Goal: Transaction & Acquisition: Purchase product/service

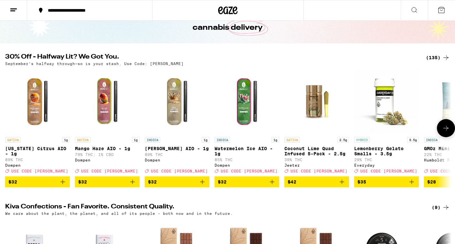
scroll to position [42, 0]
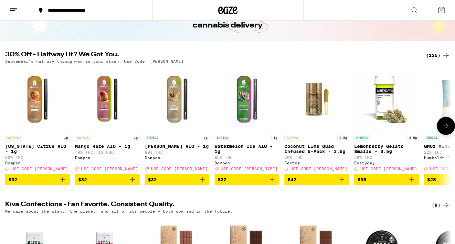
click at [445, 130] on icon at bounding box center [446, 126] width 8 height 8
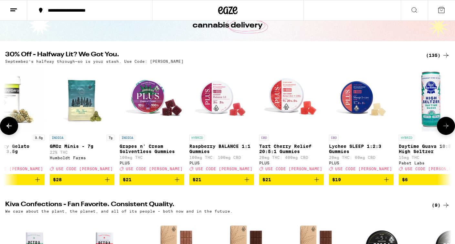
click at [445, 130] on icon at bounding box center [446, 126] width 8 height 8
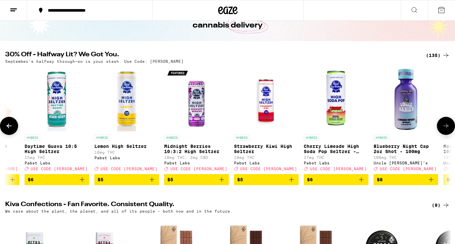
click at [445, 130] on icon at bounding box center [446, 126] width 8 height 8
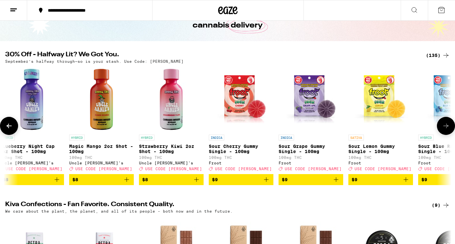
click at [445, 130] on icon at bounding box center [446, 126] width 8 height 8
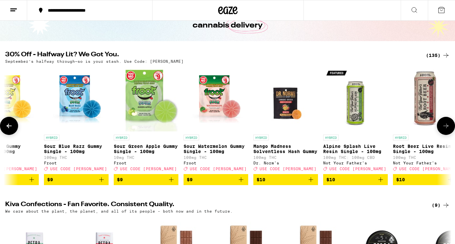
click at [445, 130] on icon at bounding box center [446, 126] width 8 height 8
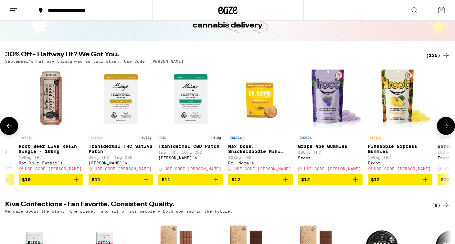
click at [445, 130] on icon at bounding box center [446, 126] width 8 height 8
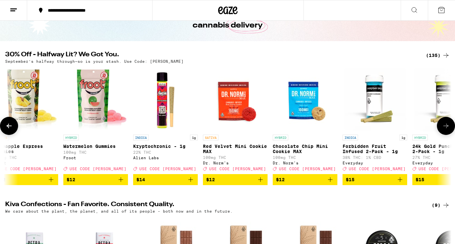
click at [445, 130] on icon at bounding box center [446, 126] width 8 height 8
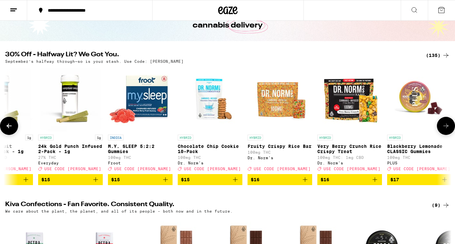
click at [445, 130] on icon at bounding box center [446, 126] width 8 height 8
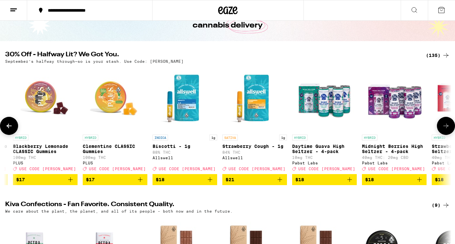
click at [445, 130] on icon at bounding box center [446, 126] width 8 height 8
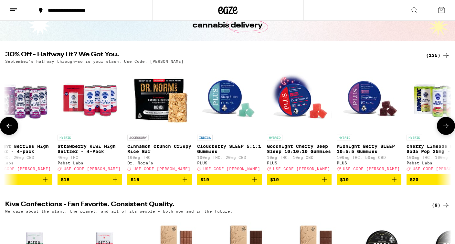
click at [445, 130] on icon at bounding box center [446, 126] width 8 height 8
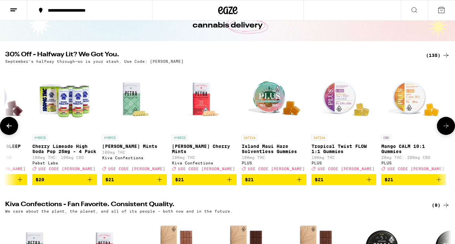
click at [445, 130] on icon at bounding box center [446, 126] width 8 height 8
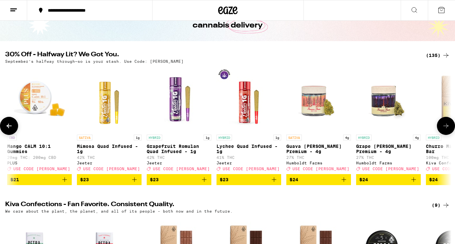
click at [445, 130] on icon at bounding box center [446, 126] width 8 height 8
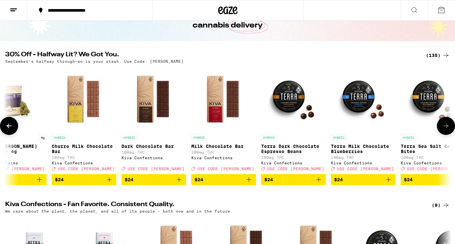
click at [445, 130] on icon at bounding box center [446, 126] width 8 height 8
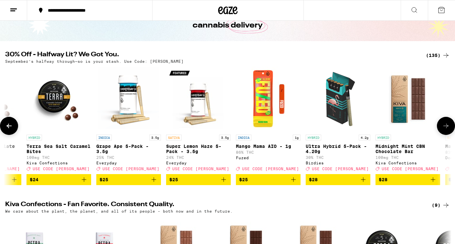
click at [445, 130] on icon at bounding box center [446, 126] width 8 height 8
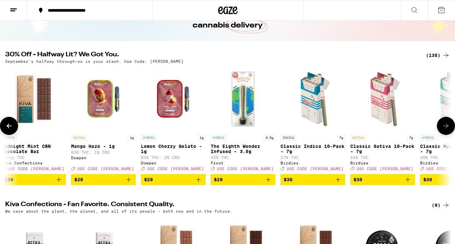
click at [445, 130] on icon at bounding box center [446, 126] width 8 height 8
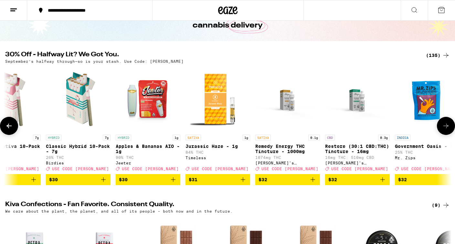
click at [445, 130] on icon at bounding box center [446, 126] width 8 height 8
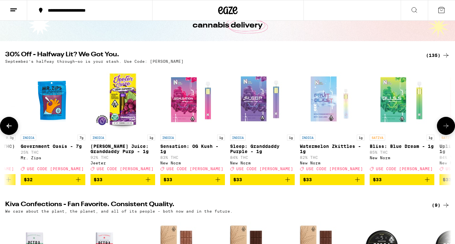
click at [445, 130] on icon at bounding box center [446, 126] width 8 height 8
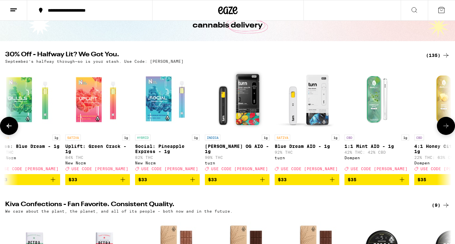
click at [445, 130] on icon at bounding box center [446, 126] width 8 height 8
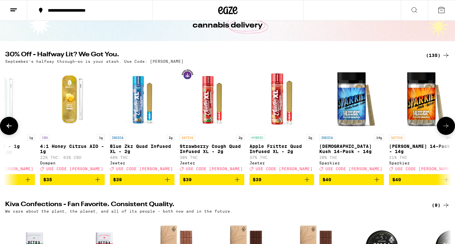
click at [445, 130] on icon at bounding box center [446, 126] width 8 height 8
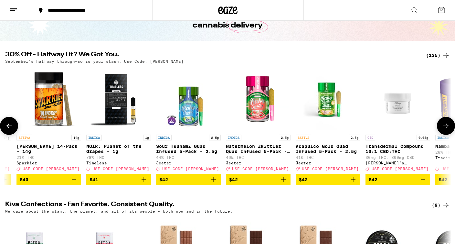
scroll to position [0, 7107]
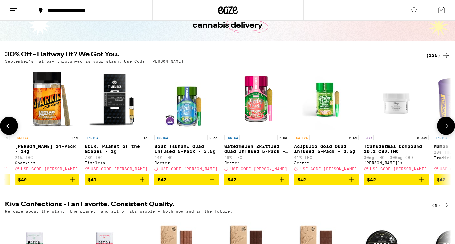
click at [445, 130] on icon at bounding box center [446, 126] width 8 height 8
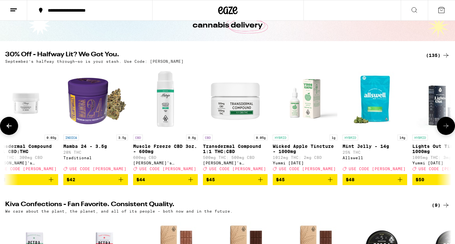
scroll to position [0, 7481]
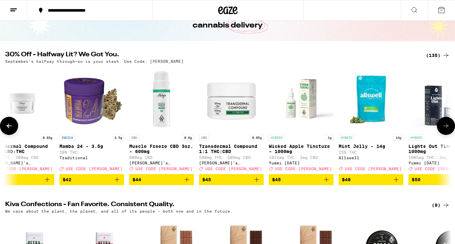
click at [445, 130] on icon at bounding box center [446, 126] width 8 height 8
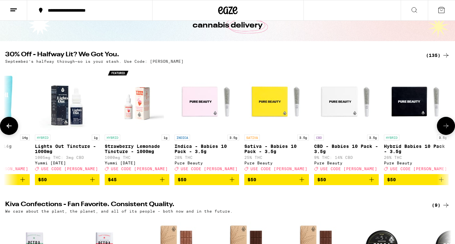
scroll to position [0, 7855]
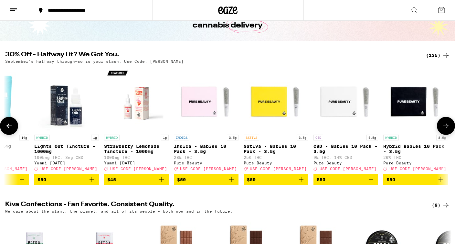
click at [445, 130] on icon at bounding box center [446, 126] width 8 height 8
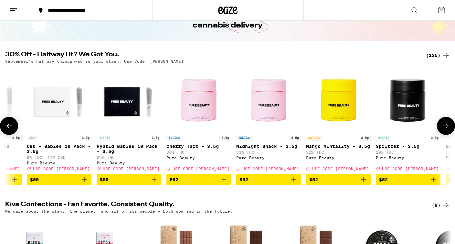
scroll to position [0, 8229]
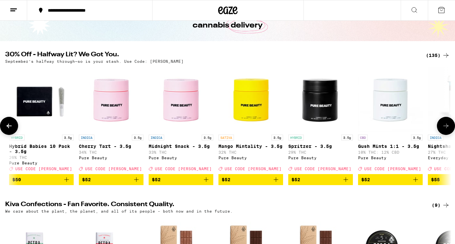
click at [445, 130] on icon at bounding box center [446, 126] width 8 height 8
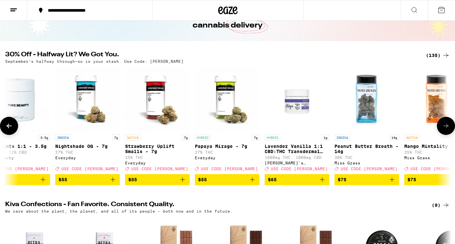
scroll to position [0, 8603]
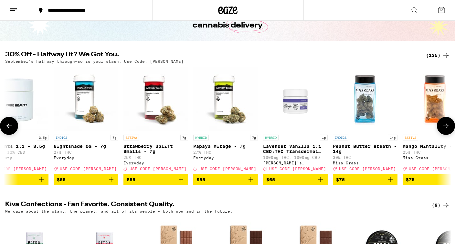
click at [448, 130] on icon at bounding box center [446, 126] width 8 height 8
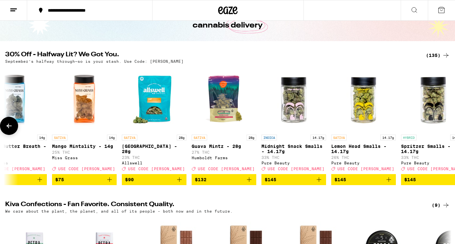
scroll to position [0, 8974]
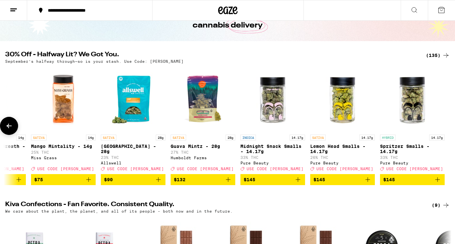
click at [265, 105] on img "Open page for Midnight Snack Smalls - 14.17g from Pure Beauty" at bounding box center [272, 99] width 65 height 65
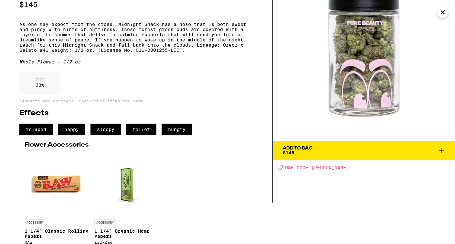
scroll to position [41, 0]
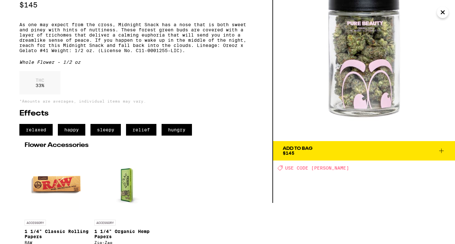
click at [322, 153] on span "Add To Bag $145" at bounding box center [364, 150] width 162 height 9
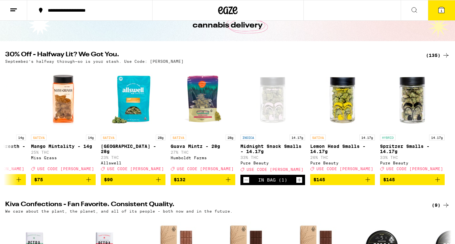
click at [442, 7] on icon at bounding box center [441, 10] width 6 height 6
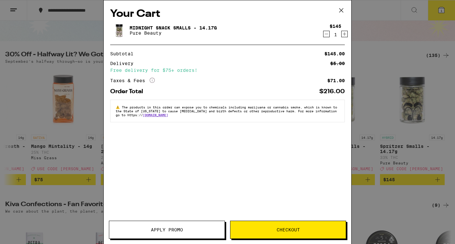
click at [208, 234] on button "Apply Promo" at bounding box center [167, 229] width 116 height 18
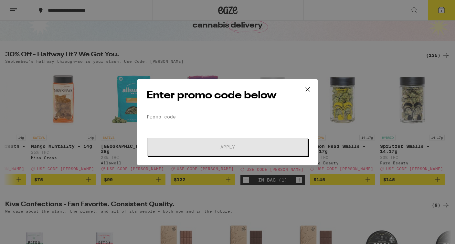
click at [223, 113] on input "Promo Code" at bounding box center [227, 117] width 162 height 10
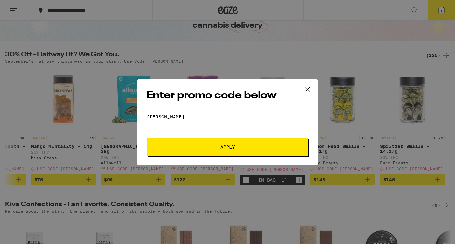
type input "[PERSON_NAME]"
click at [244, 149] on button "Apply" at bounding box center [227, 147] width 161 height 18
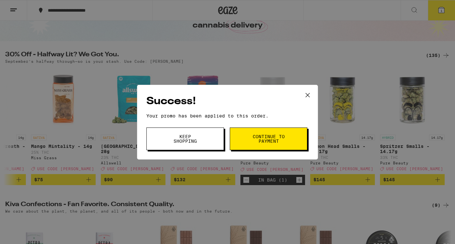
click at [266, 138] on span "Continue to payment" at bounding box center [268, 138] width 33 height 9
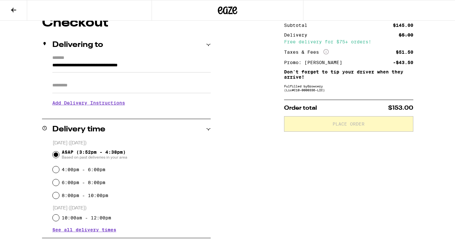
scroll to position [176, 0]
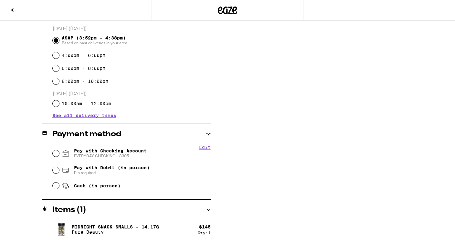
click at [104, 152] on span "Pay with Checking Account EVERYDAY CHECKING ...8305" at bounding box center [110, 153] width 73 height 10
click at [59, 152] on input "Pay with Checking Account EVERYDAY CHECKING ...8305" at bounding box center [56, 153] width 6 height 6
radio input "true"
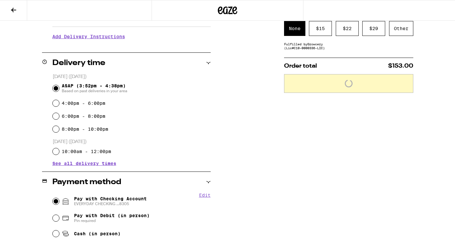
scroll to position [46, 0]
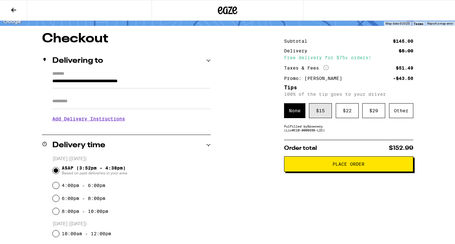
click at [316, 112] on div "$ 15" at bounding box center [320, 110] width 23 height 15
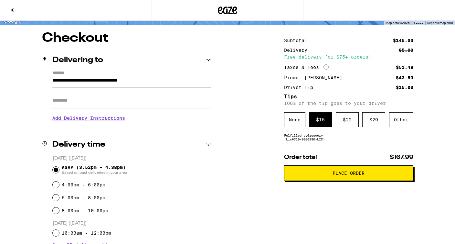
scroll to position [10, 0]
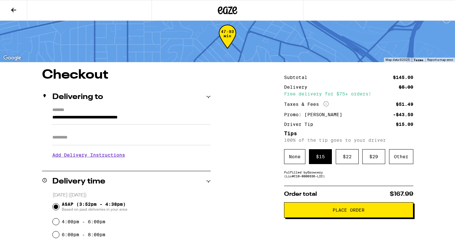
click at [306, 211] on span "Place Order" at bounding box center [348, 209] width 118 height 5
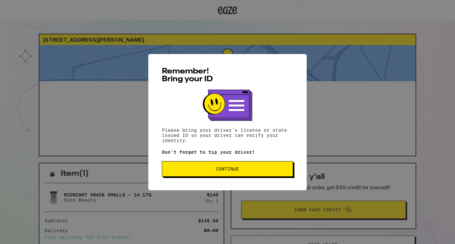
click at [268, 172] on button "Continue" at bounding box center [227, 169] width 131 height 16
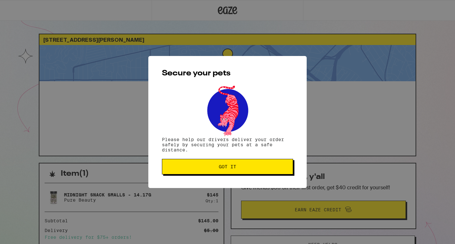
click at [268, 172] on button "Got it" at bounding box center [227, 167] width 131 height 16
